Goal: Task Accomplishment & Management: Use online tool/utility

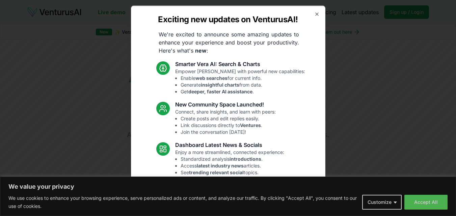
click at [314, 10] on div "Exciting new updates on VenturusAI! We're excited to announce some amazing upda…" at bounding box center [228, 108] width 195 height 206
click at [316, 14] on icon "button" at bounding box center [317, 13] width 3 height 3
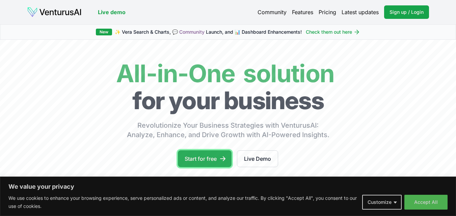
click at [193, 158] on link "Start for free" at bounding box center [205, 159] width 54 height 17
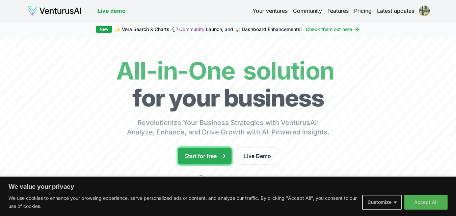
click at [214, 158] on link "Start for free" at bounding box center [205, 156] width 54 height 17
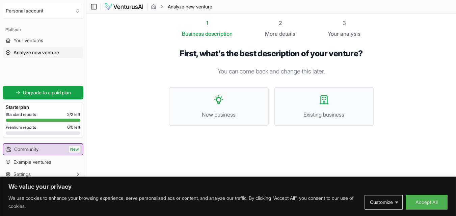
click at [264, 70] on p "You can come back and change this later." at bounding box center [271, 71] width 205 height 9
click at [249, 73] on p "You can come back and change this later." at bounding box center [271, 71] width 205 height 9
click at [223, 99] on icon at bounding box center [218, 100] width 11 height 11
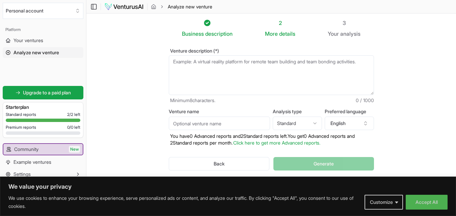
drag, startPoint x: 368, startPoint y: 63, endPoint x: 169, endPoint y: 62, distance: 198.6
click at [169, 62] on textarea "Venture description (*)" at bounding box center [271, 75] width 205 height 40
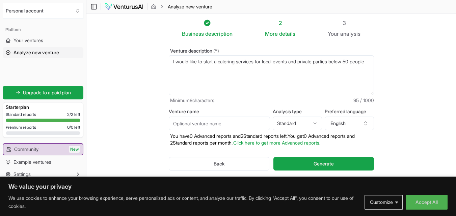
click at [203, 69] on textarea "I would like to start a catering services for local events and private parties …" at bounding box center [271, 75] width 205 height 40
click at [210, 64] on textarea "I would like to start a catering services for local events and private parties …" at bounding box center [271, 75] width 205 height 40
click at [199, 69] on textarea "I would like to start a catering services for local events and private parties …" at bounding box center [271, 75] width 205 height 40
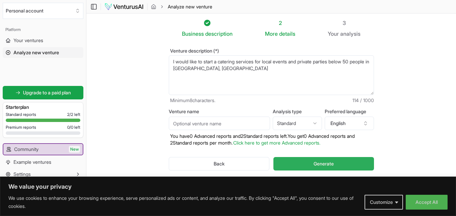
type textarea "I would like to start a catering services for local events and private parties …"
click at [323, 162] on span "Generate" at bounding box center [324, 164] width 20 height 7
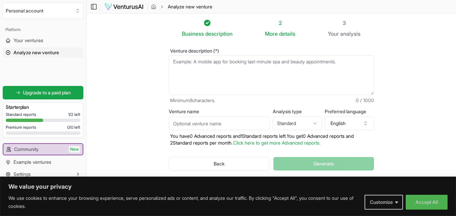
click at [350, 62] on textarea "Venture description (*)" at bounding box center [271, 75] width 205 height 40
type textarea "i"
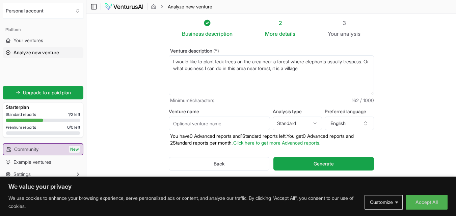
type textarea "I would like to plant teak trees on the area near a forest where elephants usua…"
click at [318, 157] on div "Back Generate" at bounding box center [271, 164] width 205 height 35
click at [316, 163] on span "Generate" at bounding box center [324, 164] width 20 height 7
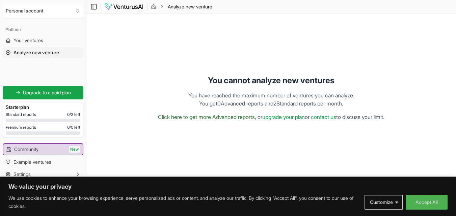
click at [210, 116] on link "Click here to get more Advanced reports," at bounding box center [207, 117] width 98 height 7
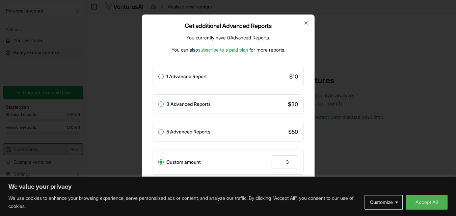
click at [378, 144] on div at bounding box center [228, 108] width 456 height 216
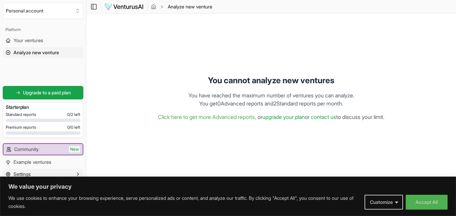
scroll to position [0, 0]
